Goal: Transaction & Acquisition: Book appointment/travel/reservation

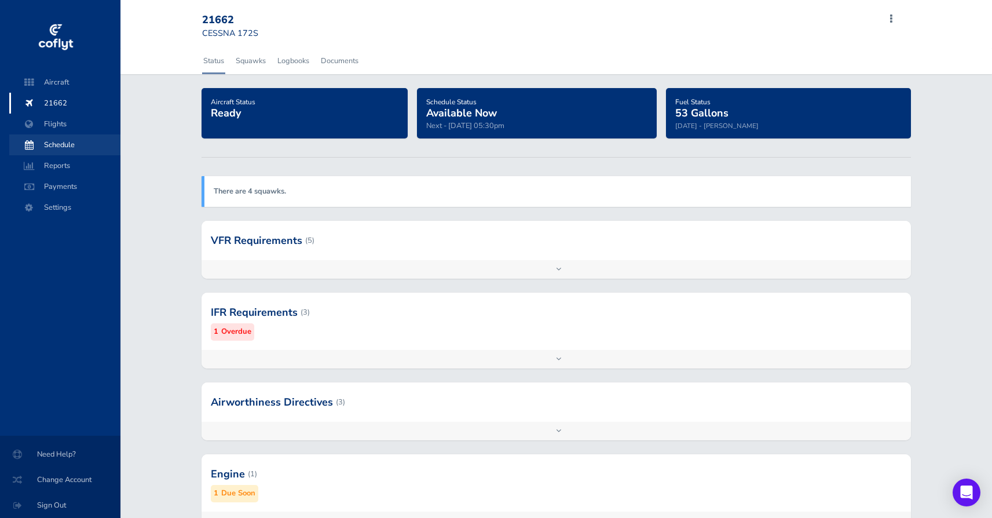
click at [66, 143] on span "Schedule" at bounding box center [65, 144] width 88 height 21
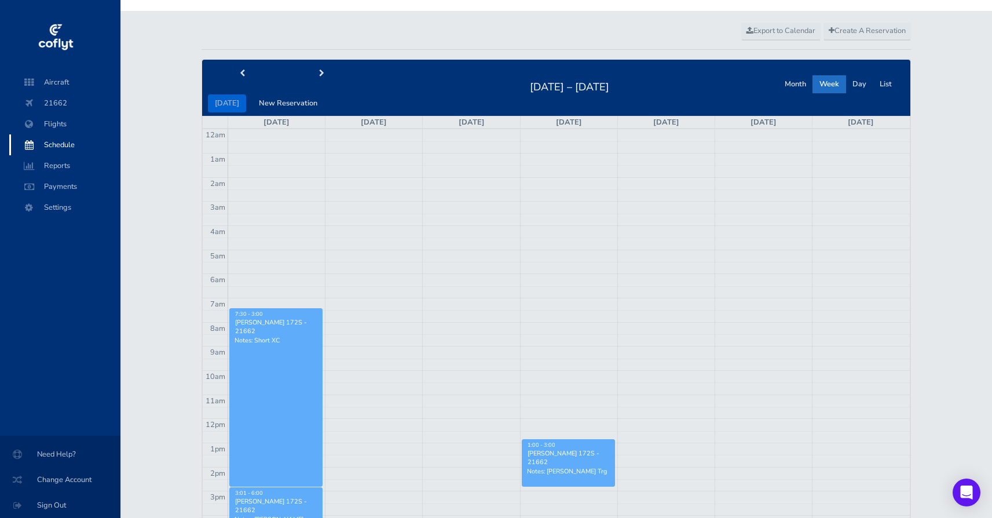
scroll to position [9, 0]
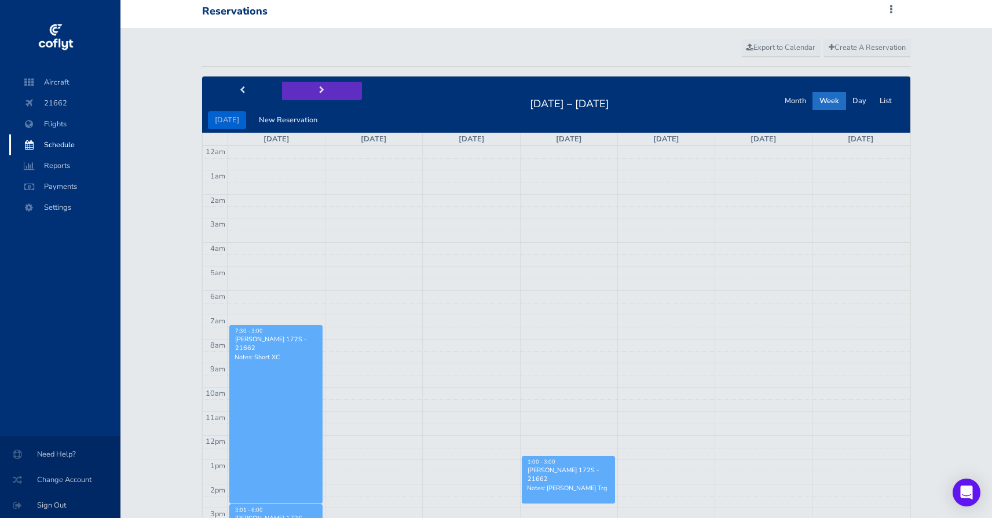
click at [323, 89] on button "next" at bounding box center [322, 91] width 80 height 18
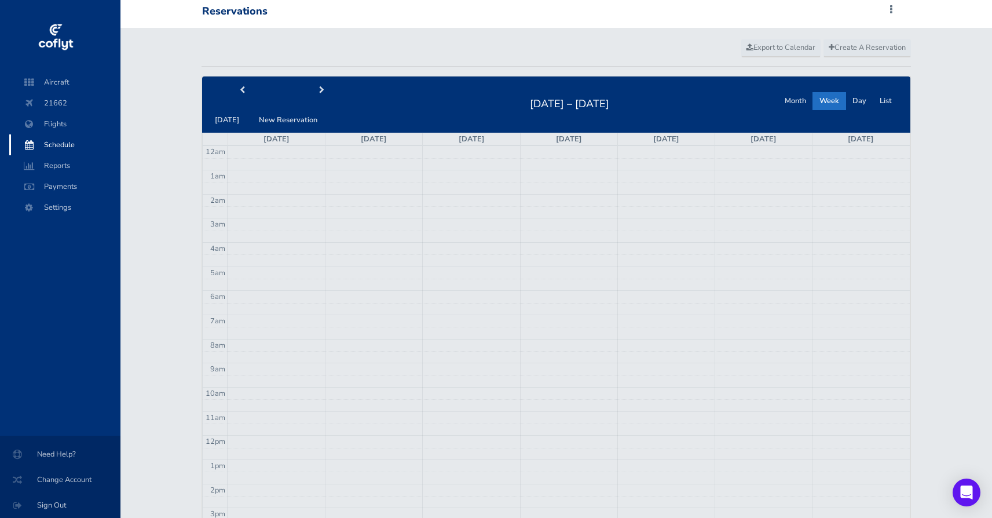
click at [247, 318] on td at bounding box center [569, 321] width 682 height 12
click at [881, 46] on span "Create A Reservation" at bounding box center [867, 47] width 77 height 10
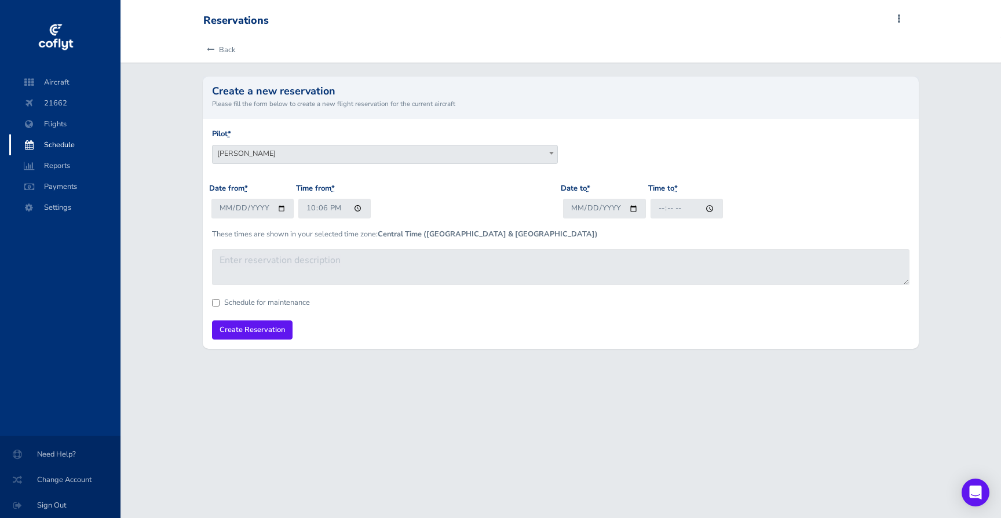
click at [272, 152] on span "Jon Smedley" at bounding box center [385, 153] width 345 height 16
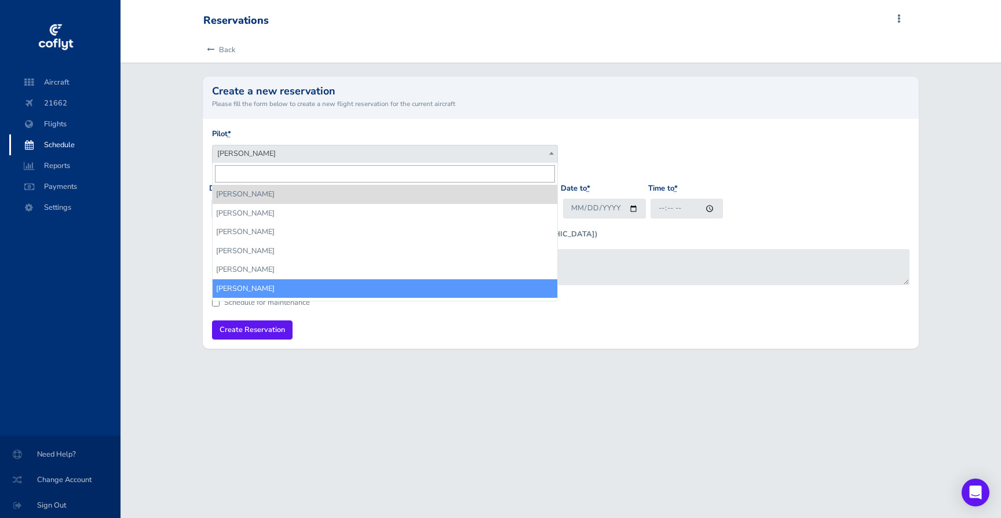
select select "18185"
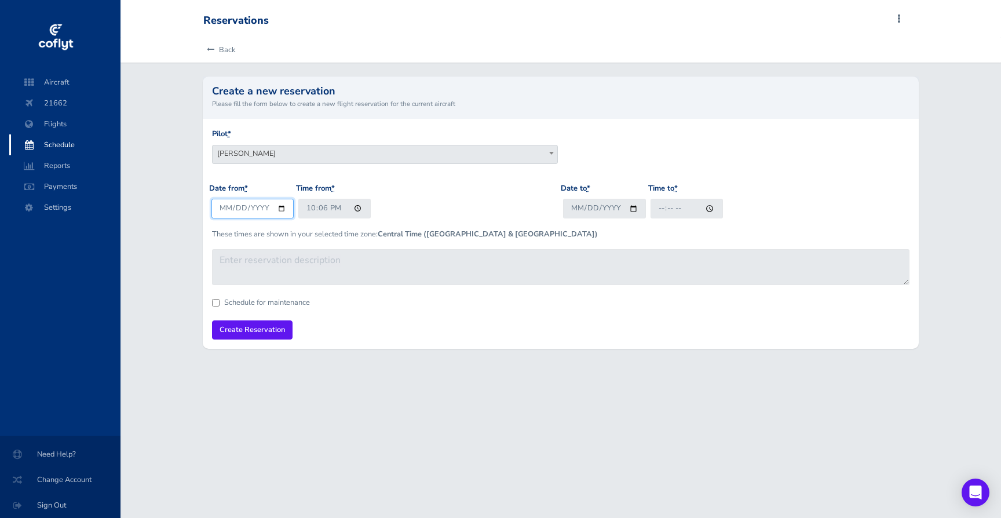
click at [239, 205] on input "2025-08-27" at bounding box center [252, 208] width 83 height 19
type input "2025-08-31"
click at [310, 206] on input "22:06" at bounding box center [334, 208] width 72 height 19
click at [324, 211] on input "19:06" at bounding box center [334, 208] width 72 height 19
click at [340, 207] on input "19:00" at bounding box center [334, 208] width 72 height 19
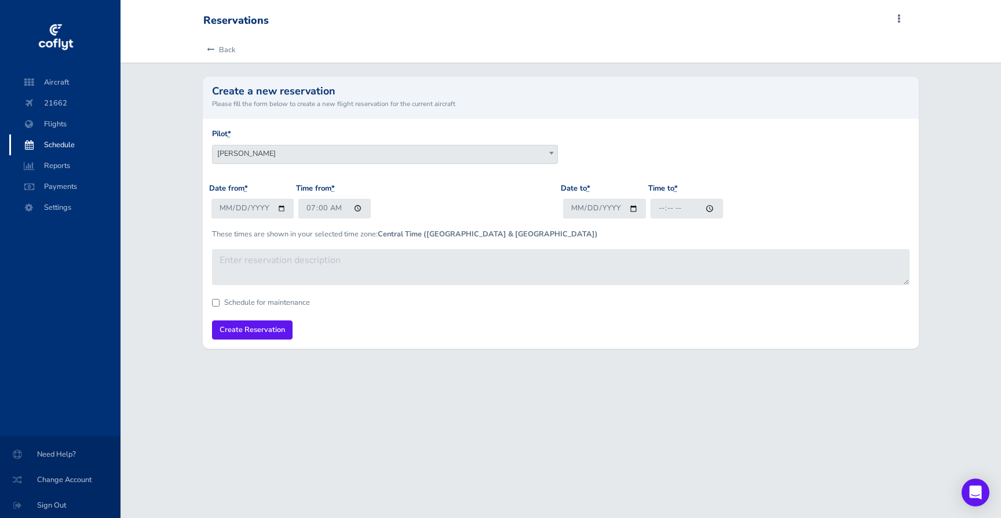
type input "07:00"
click at [578, 207] on input "Date to *" at bounding box center [604, 208] width 83 height 19
type input "2025-08-31"
click at [587, 207] on input "2025-08-31" at bounding box center [604, 208] width 83 height 19
click at [655, 207] on input "Time to *" at bounding box center [687, 208] width 72 height 19
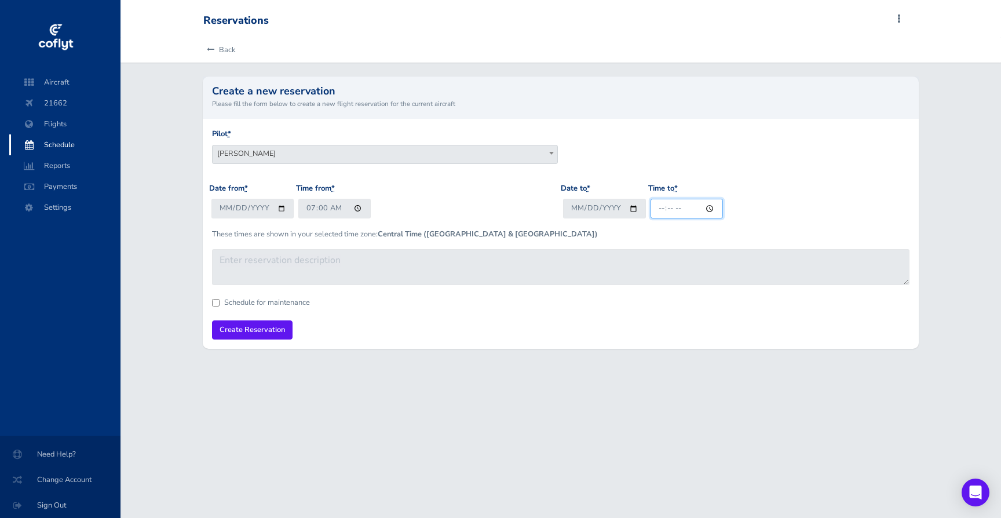
click at [672, 207] on input "Time to *" at bounding box center [687, 208] width 72 height 19
click at [688, 205] on input "Time to *" at bounding box center [687, 208] width 72 height 19
type input "09:00"
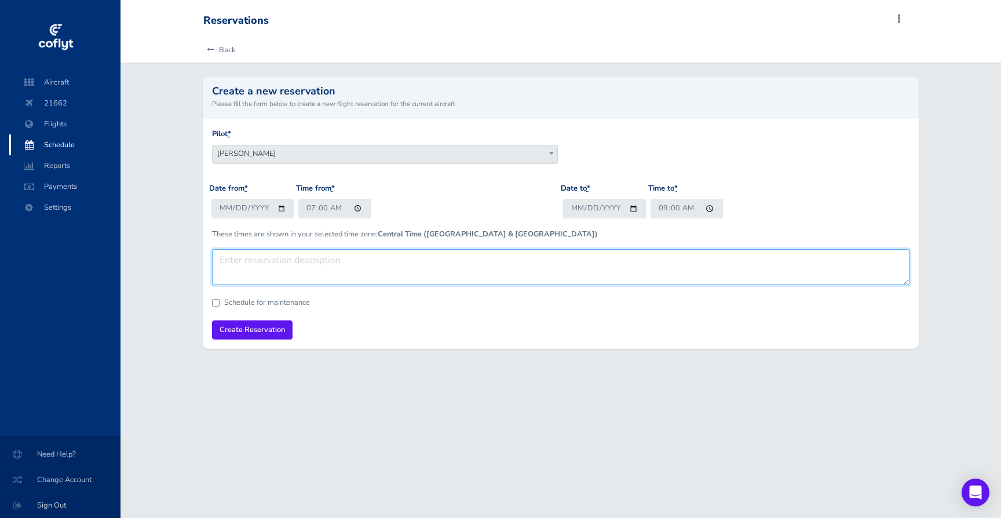
click at [598, 261] on textarea at bounding box center [561, 267] width 698 height 36
type textarea "Dual IFR"
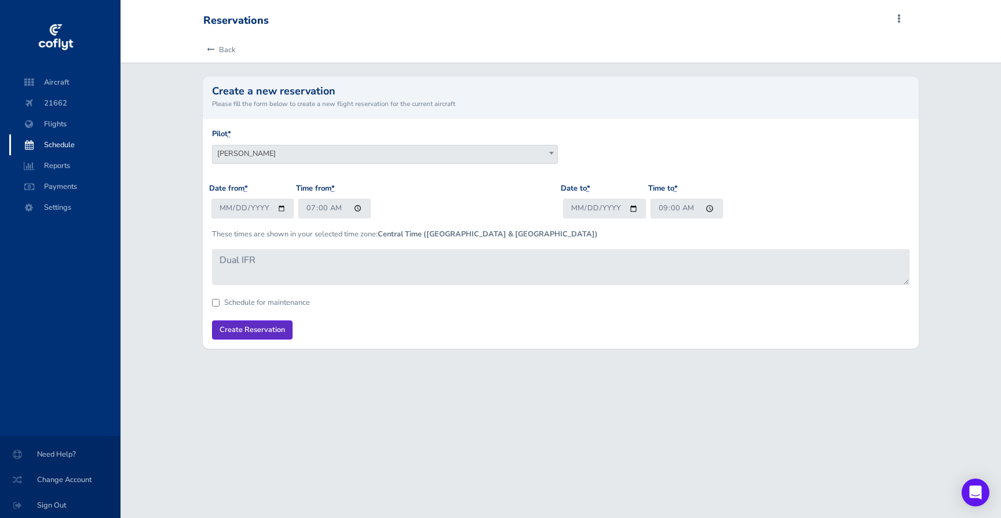
click at [279, 330] on input "Create Reservation" at bounding box center [252, 329] width 81 height 19
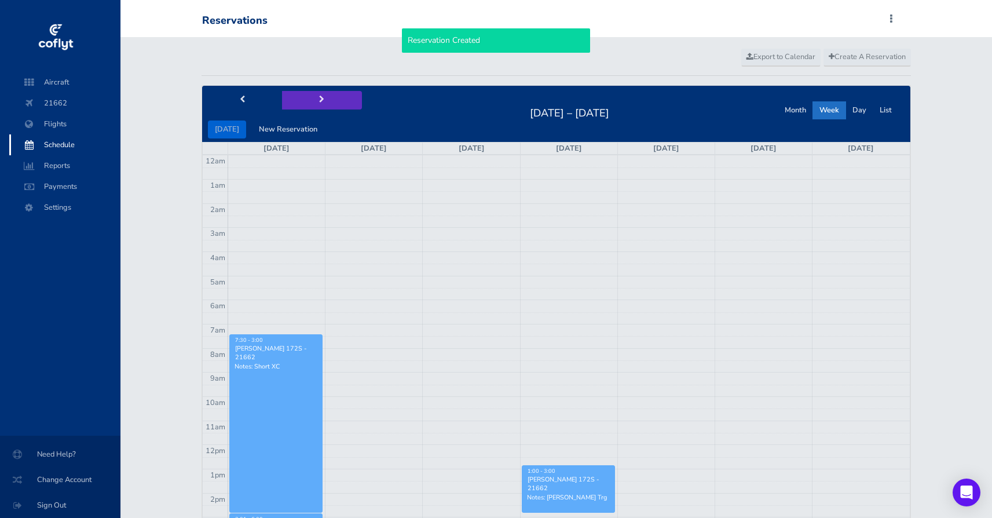
click at [320, 98] on button "next" at bounding box center [322, 100] width 80 height 18
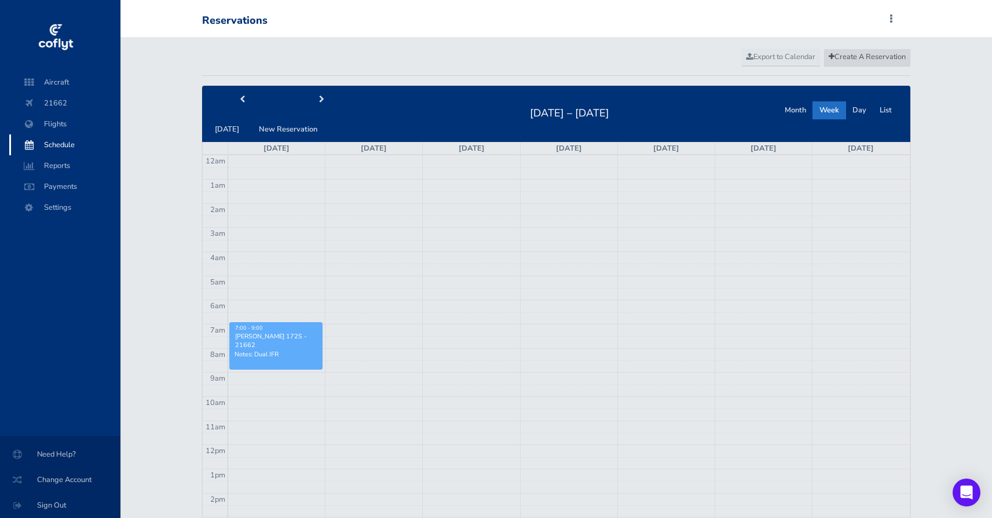
click at [880, 53] on span "Create A Reservation" at bounding box center [867, 57] width 77 height 10
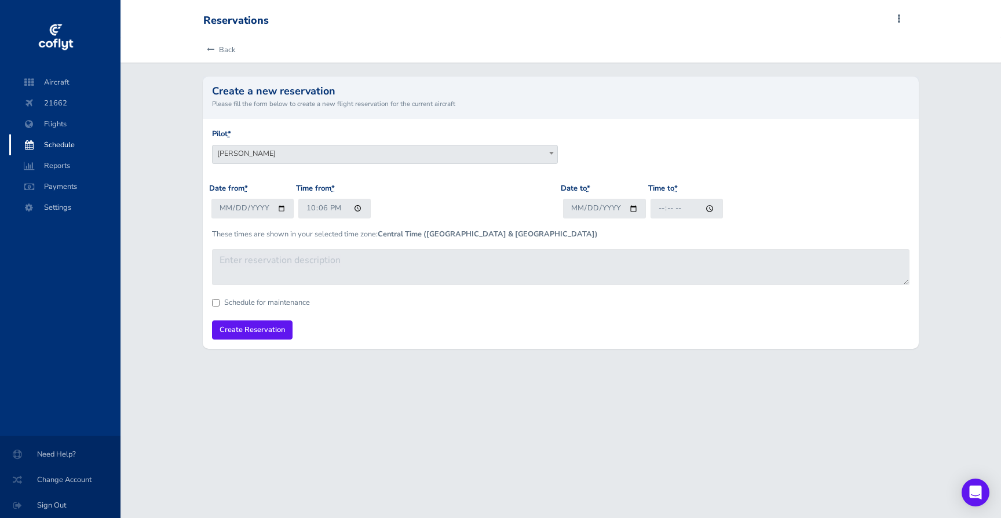
click at [366, 156] on span "[PERSON_NAME]" at bounding box center [385, 153] width 345 height 16
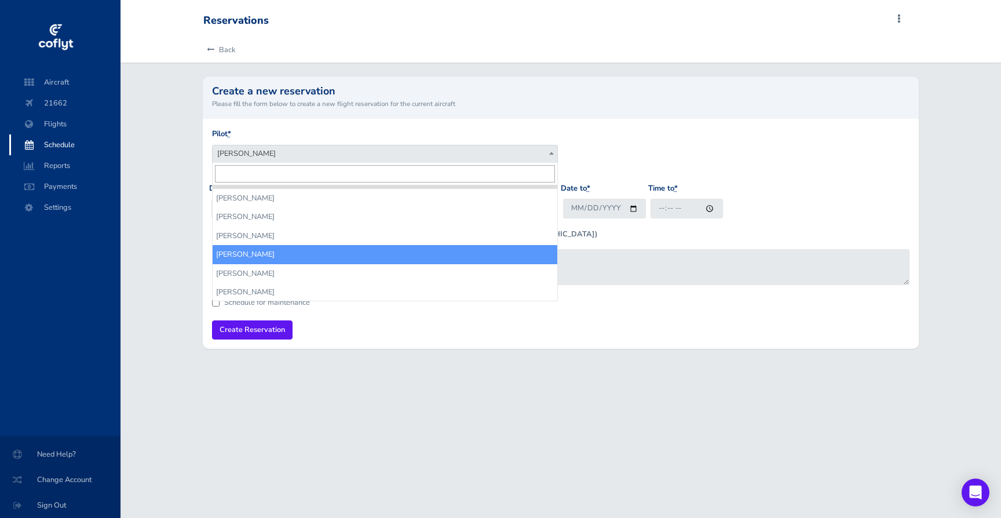
scroll to position [14, 0]
select select "17972"
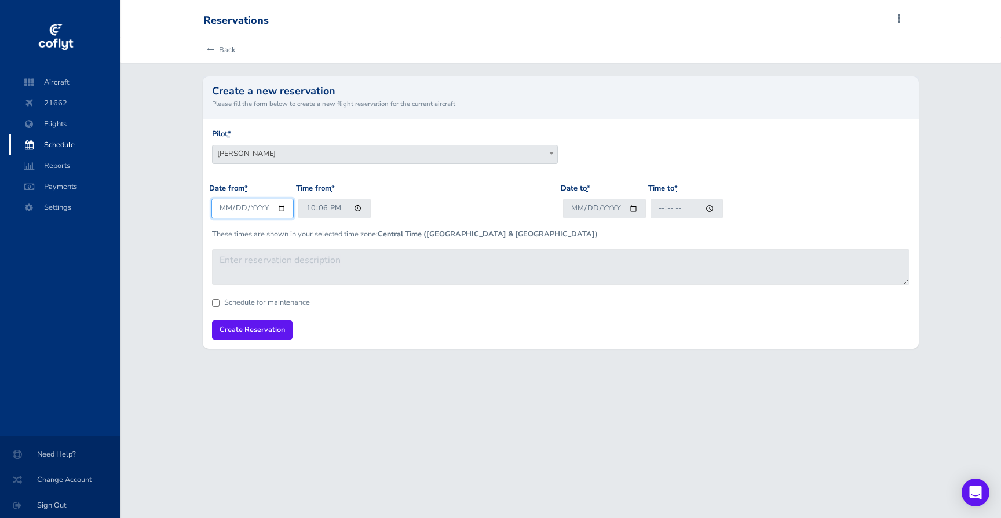
click at [224, 208] on input "2025-08-27" at bounding box center [252, 208] width 83 height 19
type input "2025-08-31"
click at [308, 213] on input "22:06" at bounding box center [334, 208] width 72 height 19
click at [320, 208] on input "21:06" at bounding box center [334, 208] width 72 height 19
click at [335, 206] on input "21:00" at bounding box center [334, 208] width 72 height 19
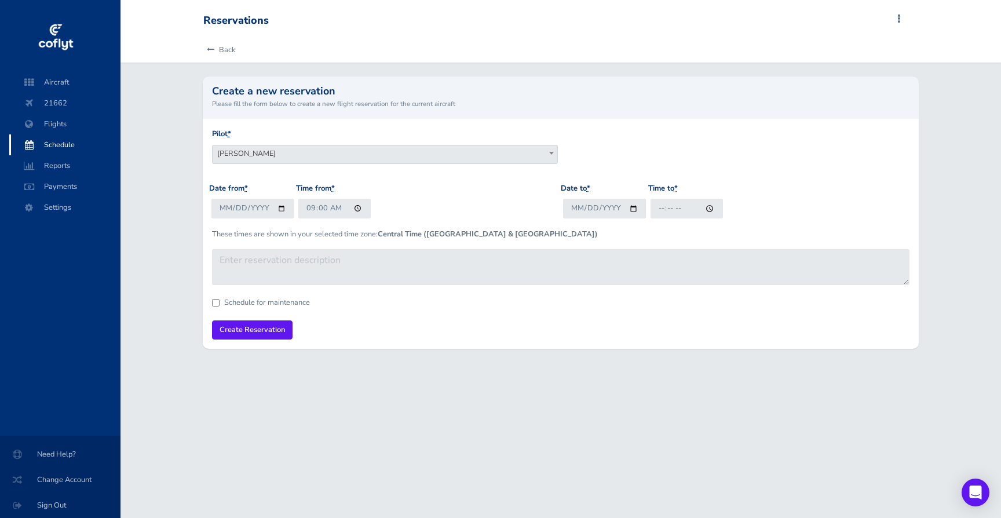
type input "09:00"
click at [579, 207] on input "Date to *" at bounding box center [604, 208] width 83 height 19
type input "2025-08-31"
click at [661, 209] on input "Time to *" at bounding box center [687, 208] width 72 height 19
click at [677, 210] on input "Time to *" at bounding box center [687, 208] width 72 height 19
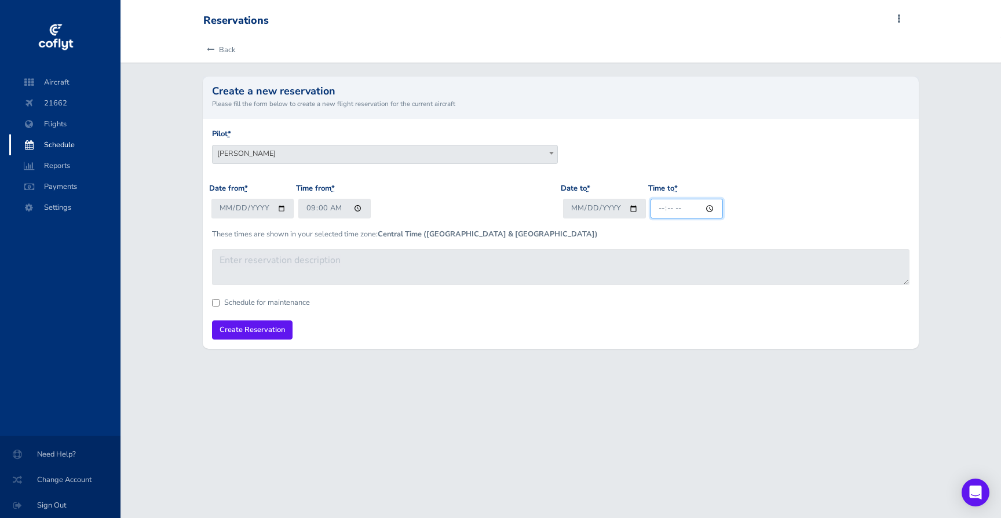
click at [684, 208] on input "Time to *" at bounding box center [687, 208] width 72 height 19
type input "11:00"
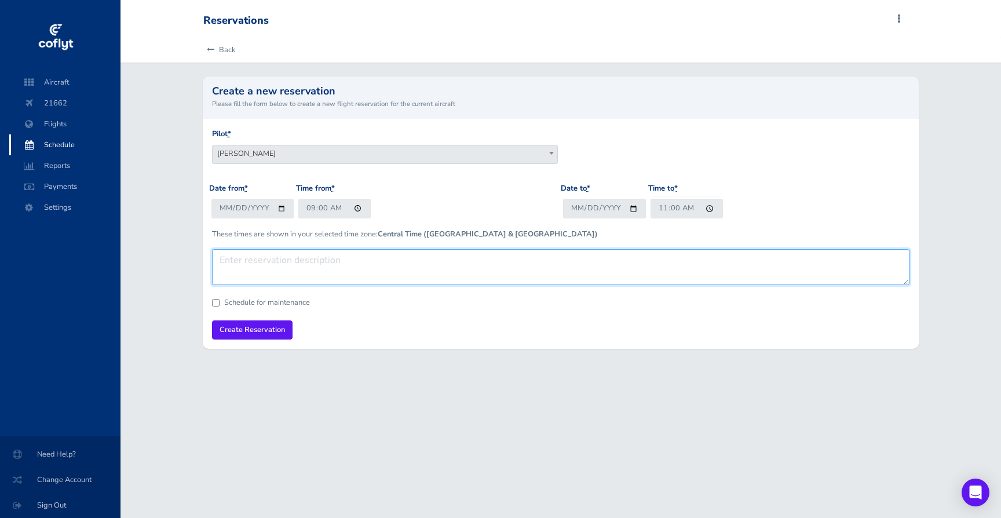
click at [640, 275] on textarea at bounding box center [561, 267] width 698 height 36
type textarea "Max Smedley dual PPL"
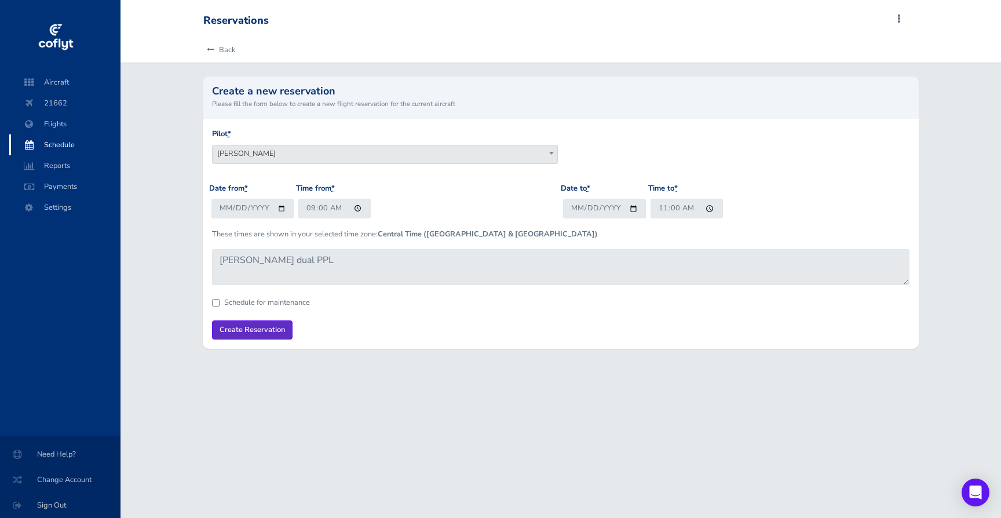
click at [271, 330] on input "Create Reservation" at bounding box center [252, 329] width 81 height 19
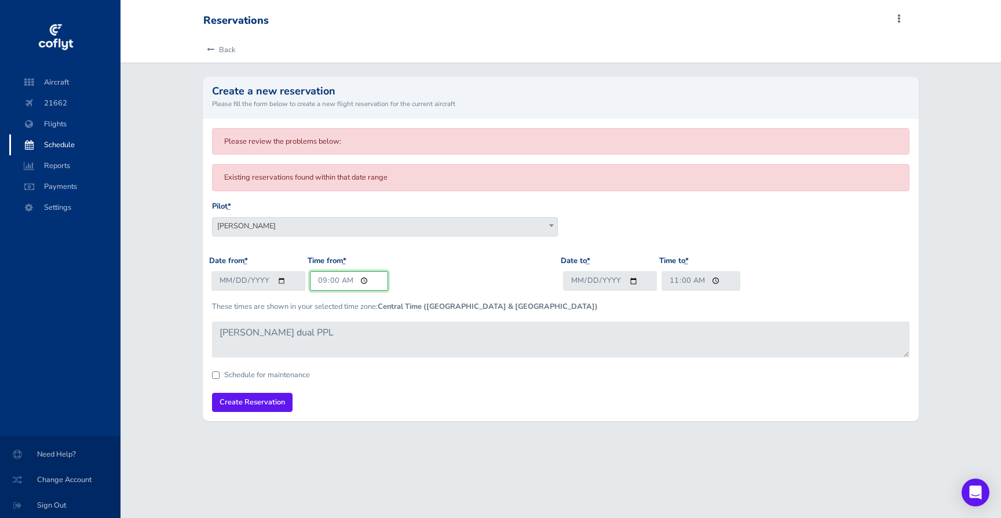
click at [322, 278] on input "09:00" at bounding box center [349, 280] width 79 height 19
type input "09:01"
click at [261, 395] on input "Create Reservation" at bounding box center [252, 402] width 81 height 19
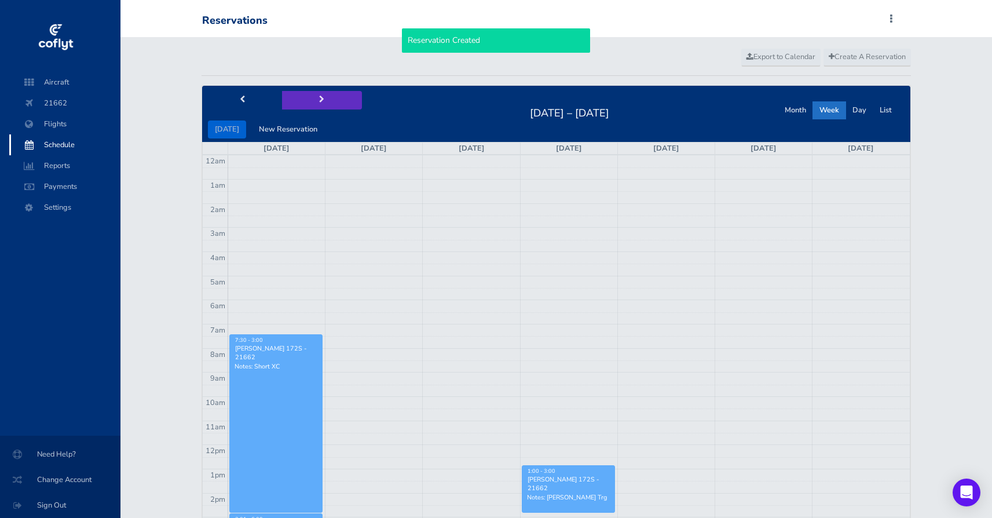
click at [323, 98] on button "next" at bounding box center [322, 100] width 80 height 18
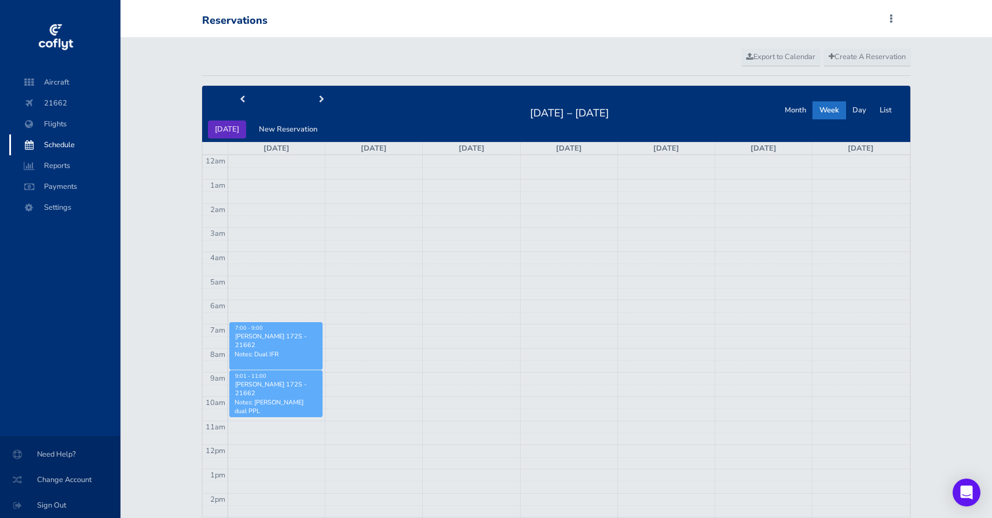
click at [220, 129] on button "[DATE]" at bounding box center [227, 130] width 38 height 18
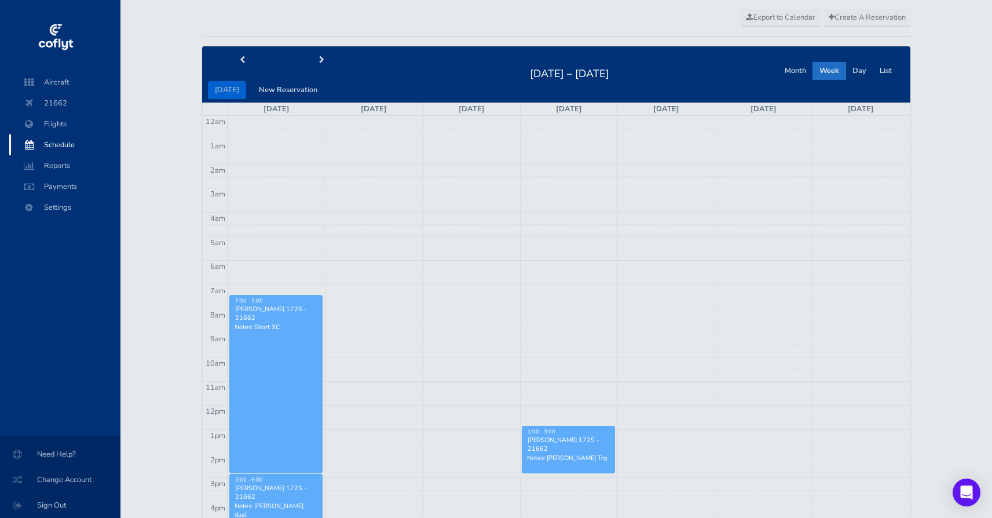
scroll to position [39, 0]
click at [862, 19] on span "Create A Reservation" at bounding box center [867, 17] width 77 height 10
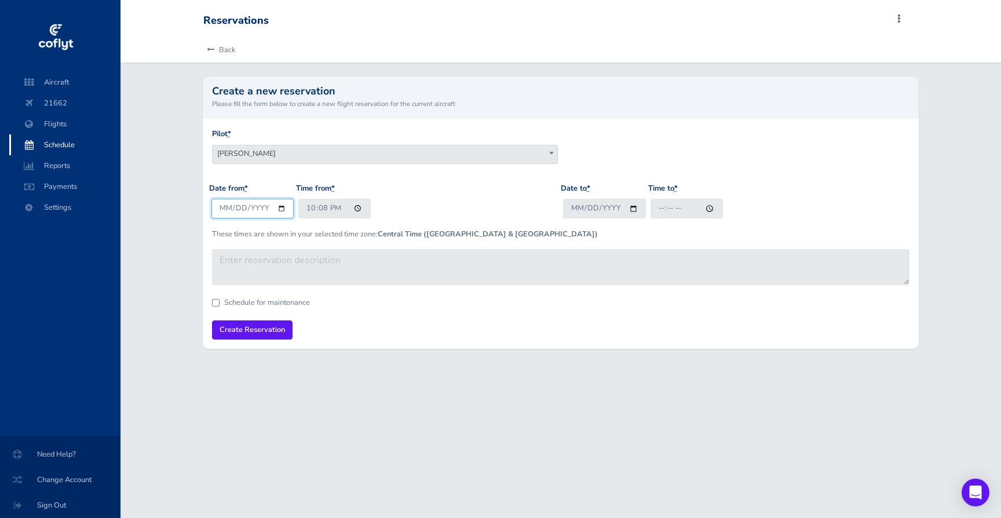
click at [238, 205] on input "2025-08-27" at bounding box center [252, 208] width 83 height 19
type input "2025-08-29"
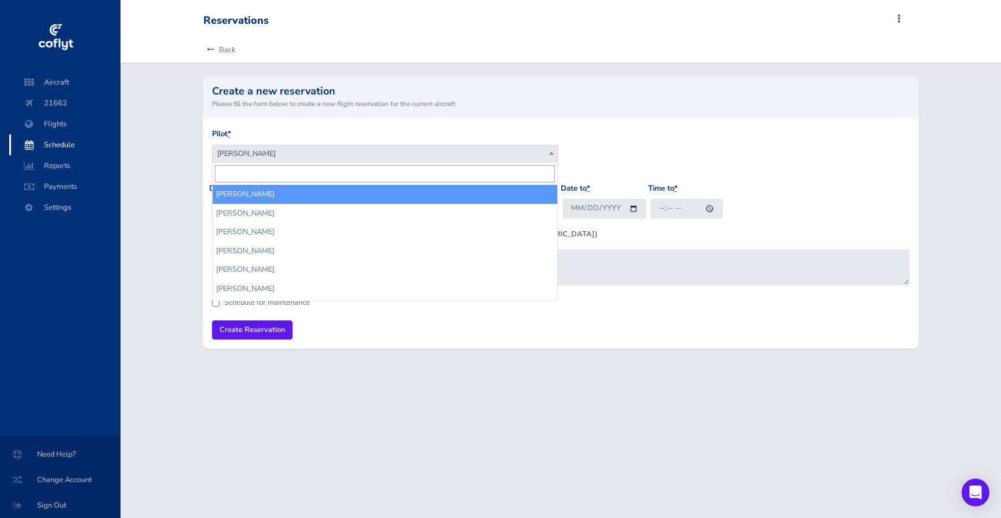
click at [326, 149] on span "Jon Smedley" at bounding box center [385, 153] width 345 height 16
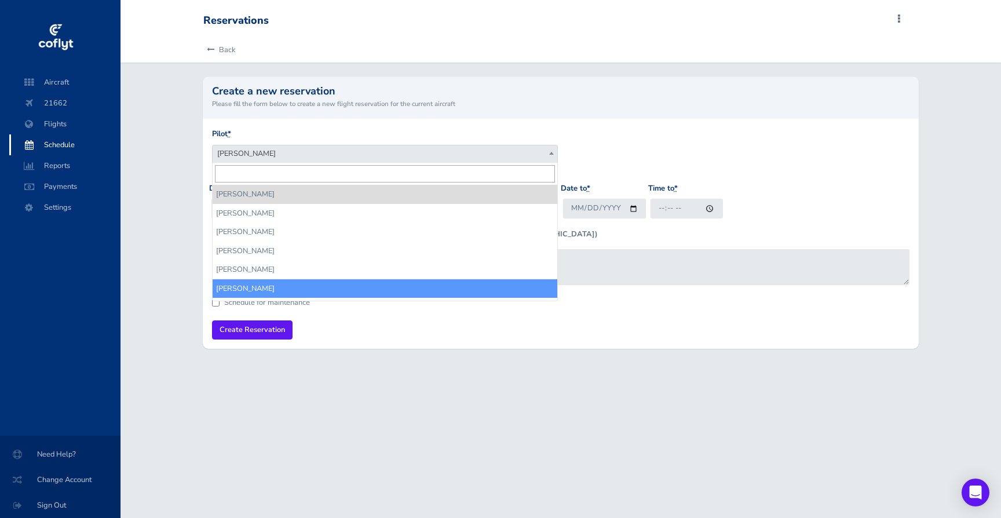
select select "18185"
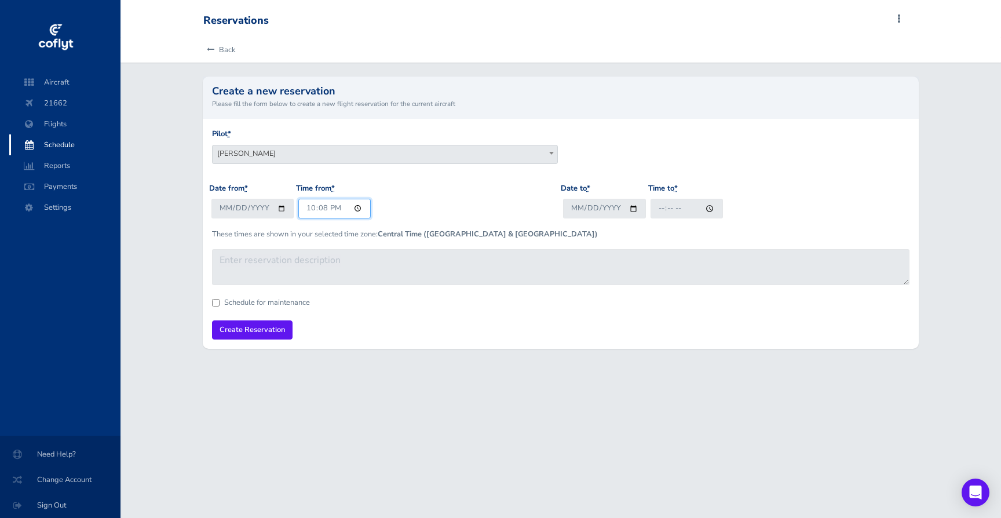
click at [308, 207] on input "22:08" at bounding box center [334, 208] width 72 height 19
click at [322, 211] on input "15:08" at bounding box center [334, 208] width 72 height 19
click at [330, 209] on input "15:00" at bounding box center [334, 208] width 72 height 19
type input "15:00"
click at [579, 206] on input "Date to *" at bounding box center [604, 208] width 83 height 19
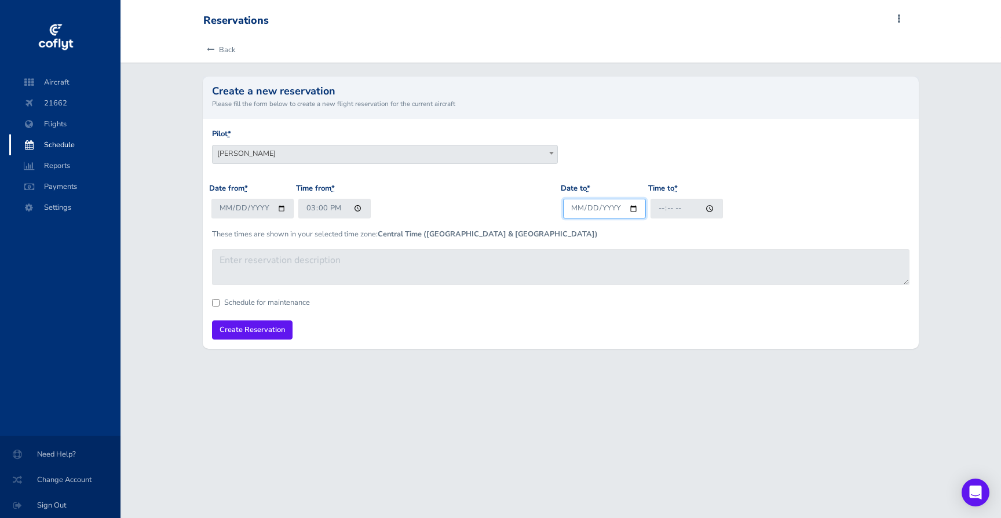
type input "2025-08-29"
click at [663, 208] on input "Time to *" at bounding box center [687, 208] width 72 height 19
click at [675, 209] on input "Time to *" at bounding box center [687, 208] width 72 height 19
click at [684, 209] on input "Time to *" at bounding box center [687, 208] width 72 height 19
type input "17:00"
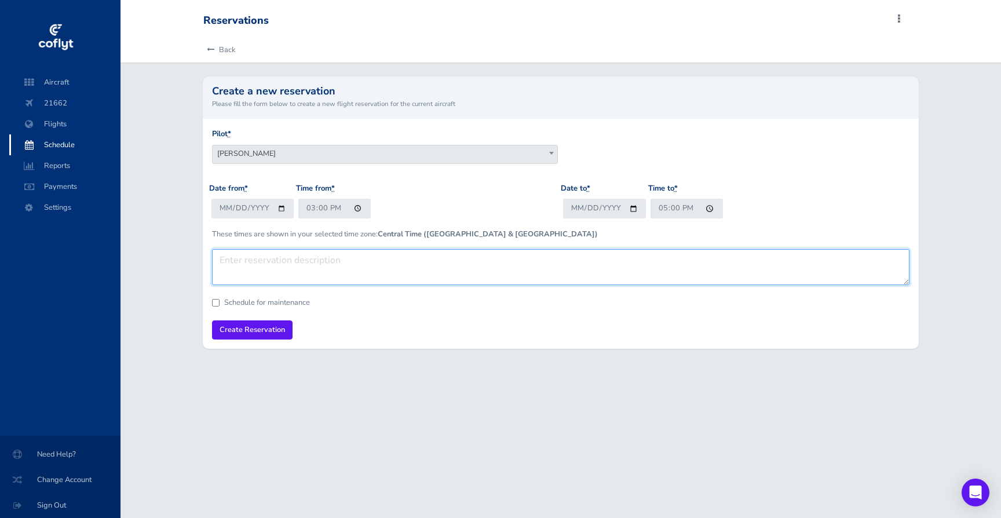
click at [553, 275] on textarea at bounding box center [561, 267] width 698 height 36
type textarea "Dual IFR"
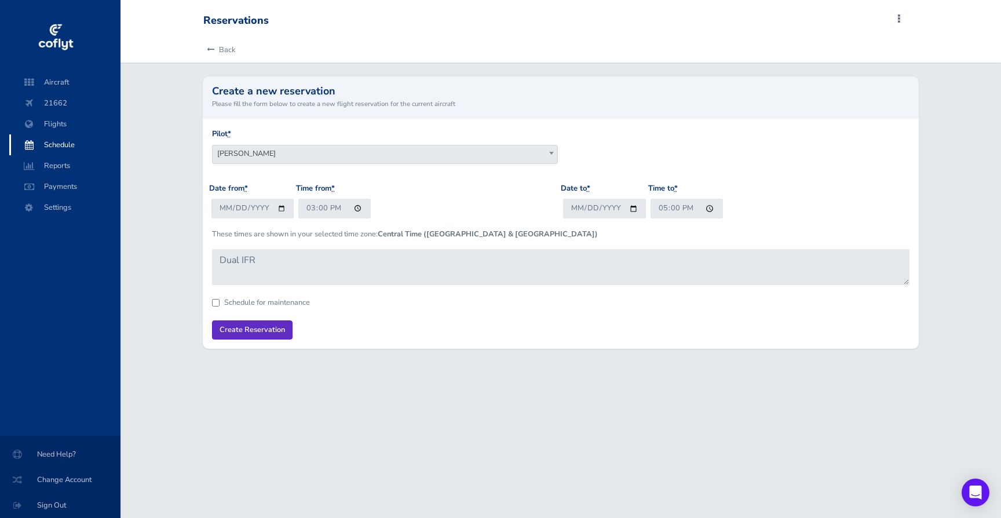
click at [269, 326] on input "Create Reservation" at bounding box center [252, 329] width 81 height 19
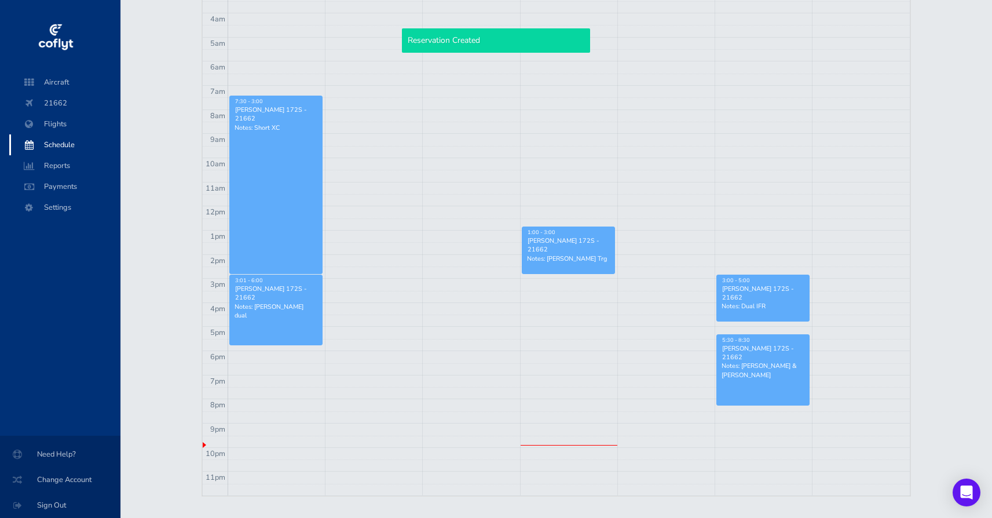
scroll to position [243, 0]
